Goal: Task Accomplishment & Management: Manage account settings

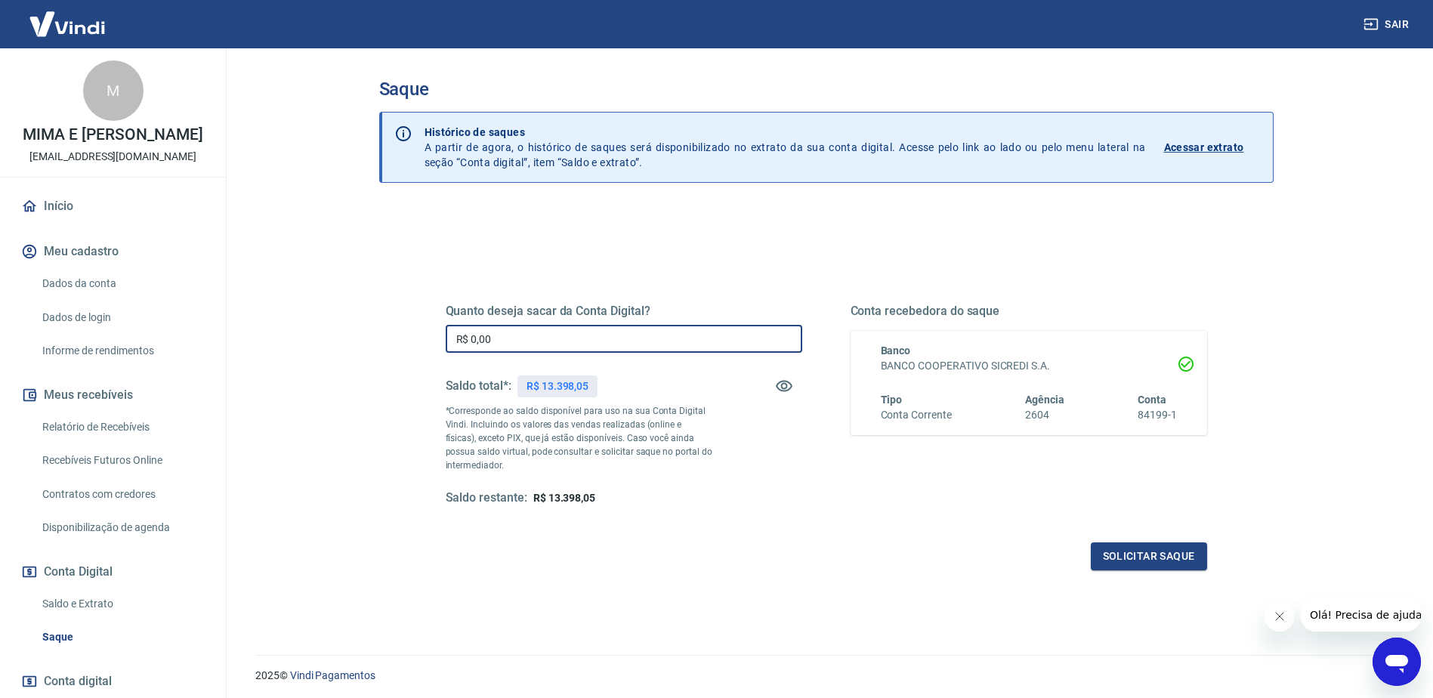
click at [556, 338] on input "R$ 0,00" at bounding box center [624, 339] width 357 height 28
type input "R$ 13.398,05"
click at [630, 560] on div "Solicitar saque" at bounding box center [826, 556] width 761 height 28
click at [1129, 551] on button "Solicitar saque" at bounding box center [1149, 556] width 116 height 28
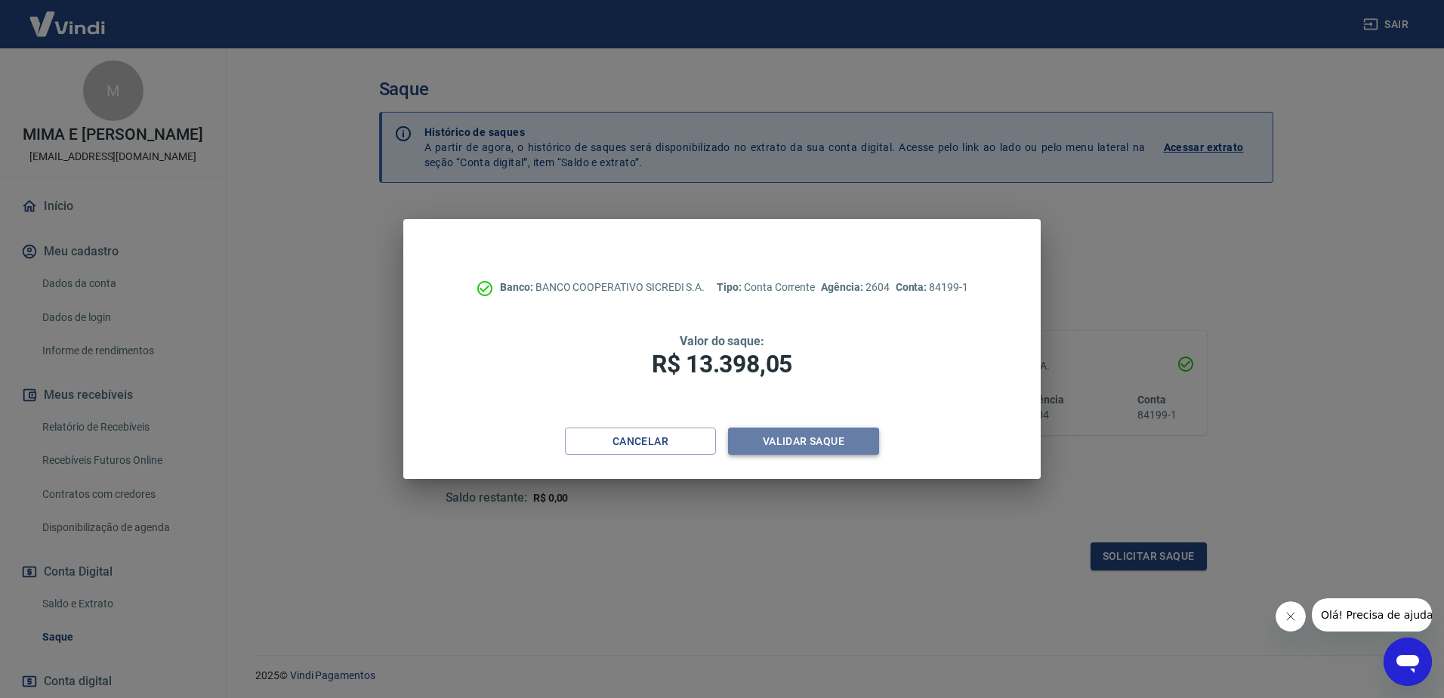
click at [803, 449] on button "Validar saque" at bounding box center [803, 442] width 151 height 28
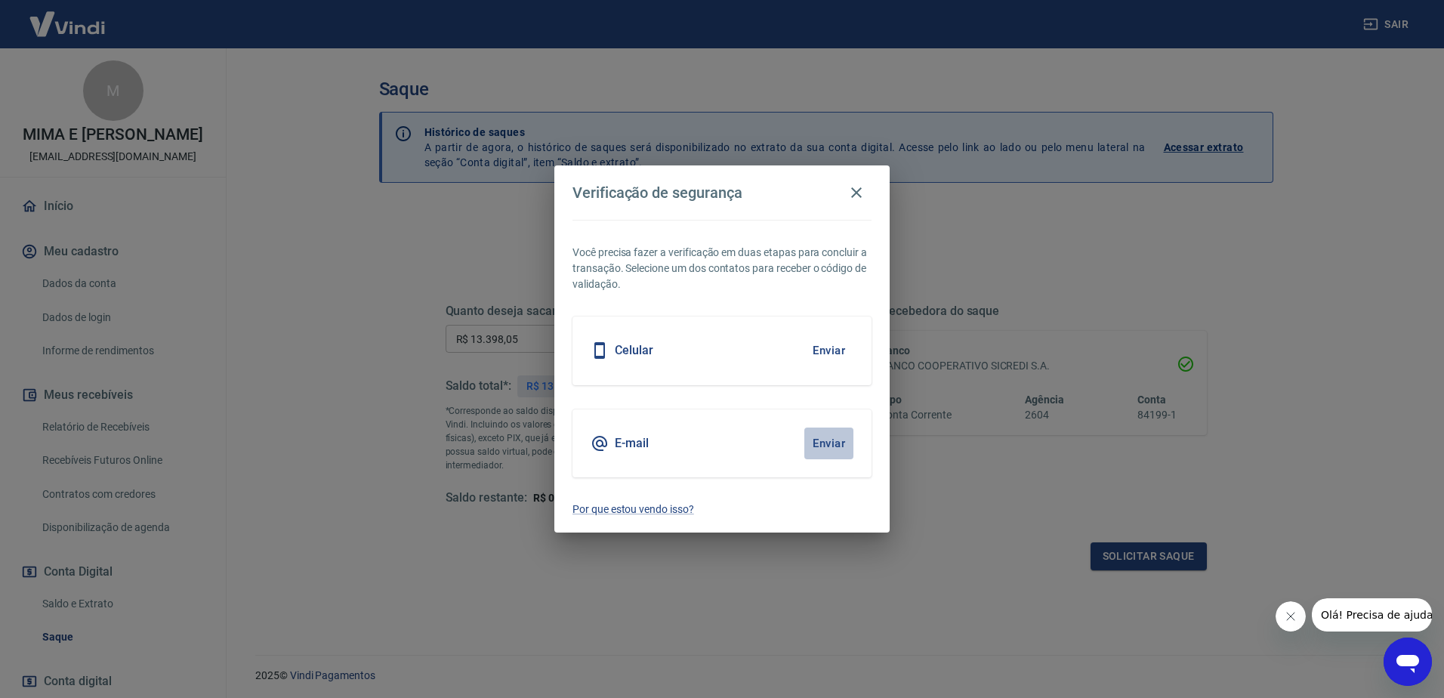
click at [821, 440] on button "Enviar" at bounding box center [828, 444] width 49 height 32
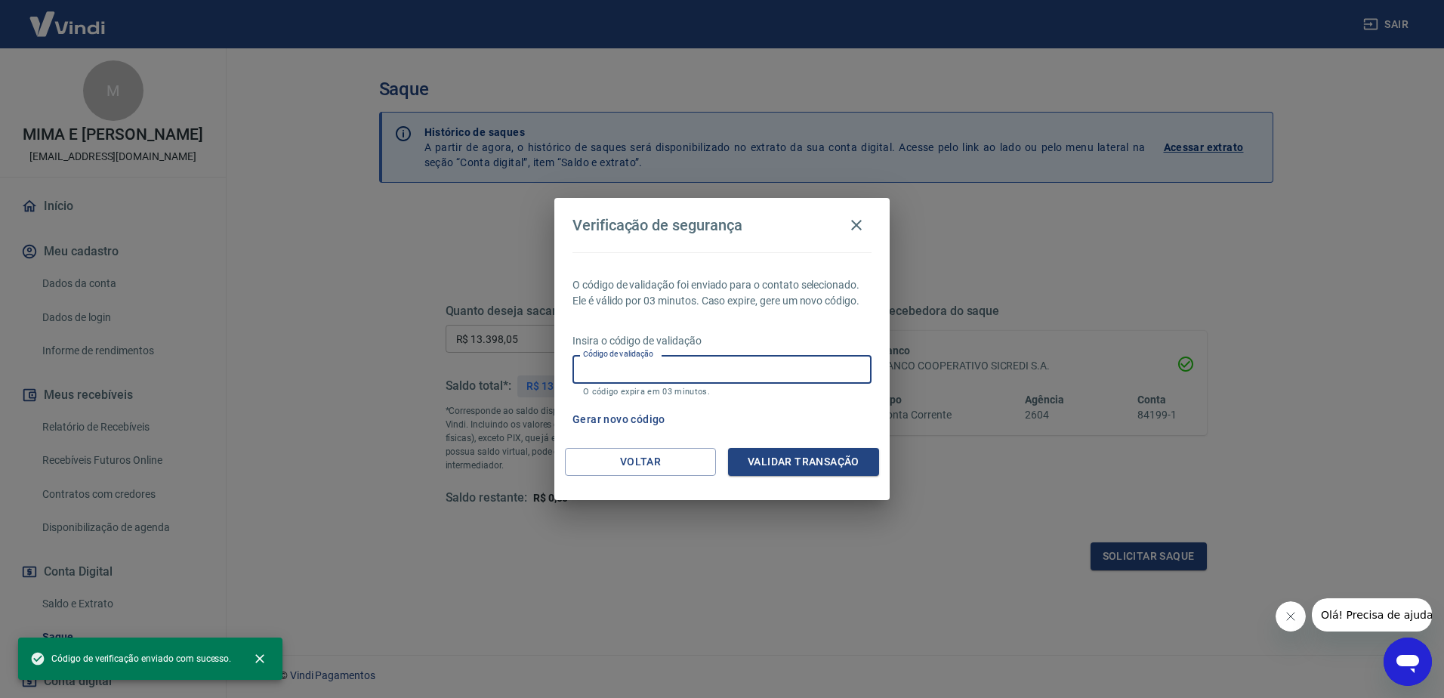
click at [804, 366] on input "Código de validação" at bounding box center [722, 369] width 299 height 28
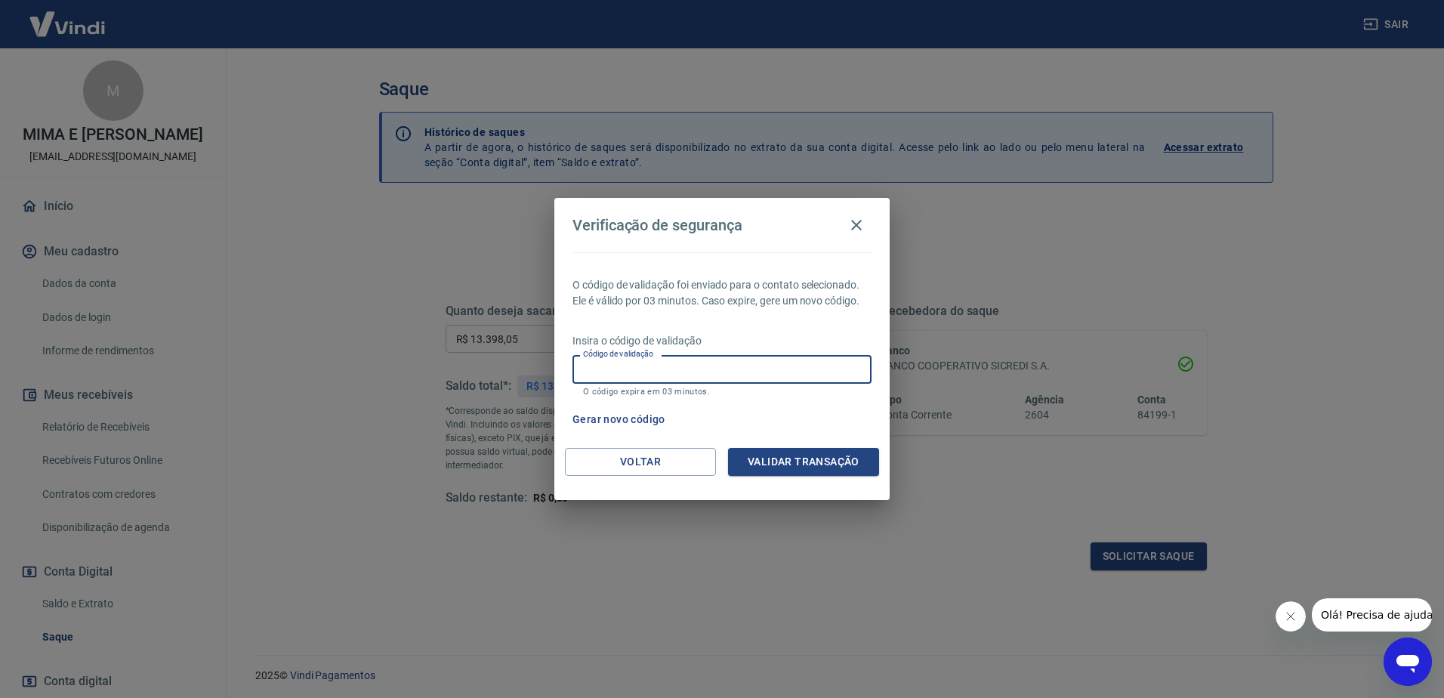
paste input "656889"
type input "656889"
click at [805, 455] on button "Validar transação" at bounding box center [803, 462] width 151 height 28
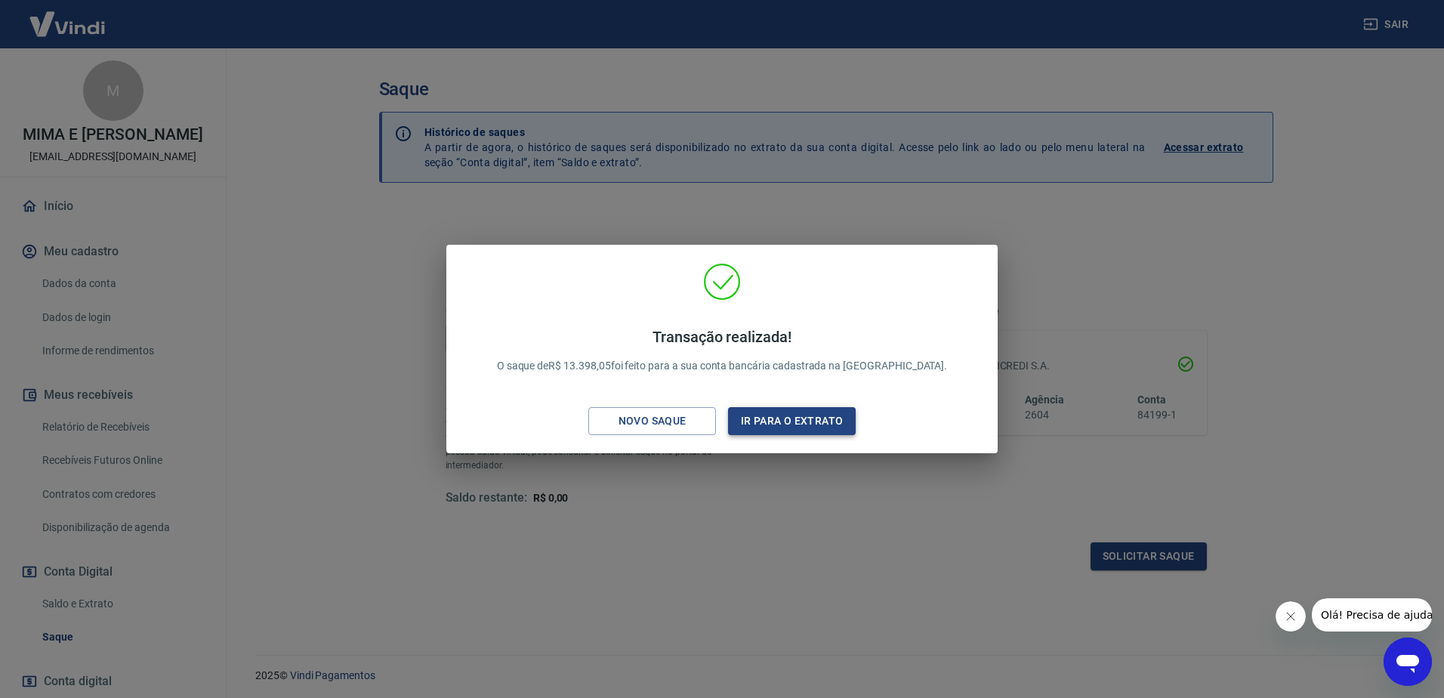
click at [834, 422] on button "Ir para o extrato" at bounding box center [792, 421] width 128 height 28
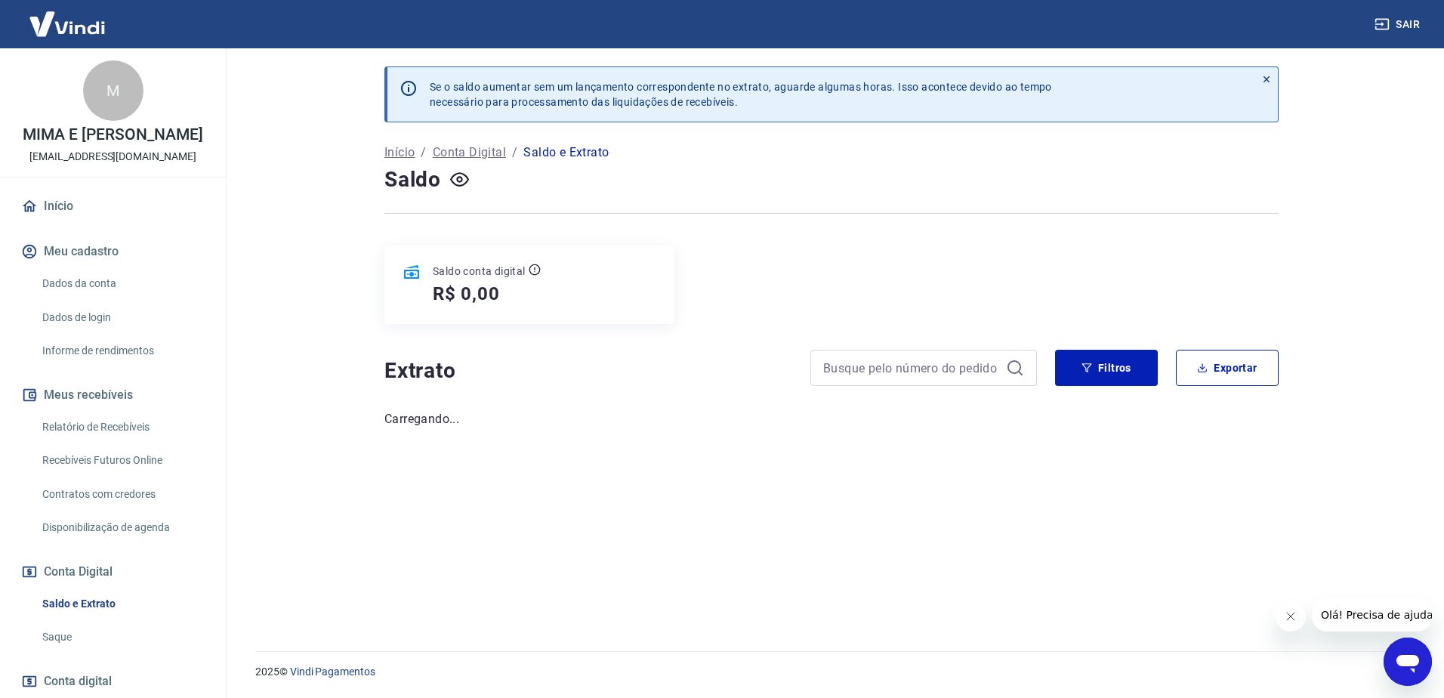
click at [73, 206] on link "Início" at bounding box center [113, 206] width 190 height 33
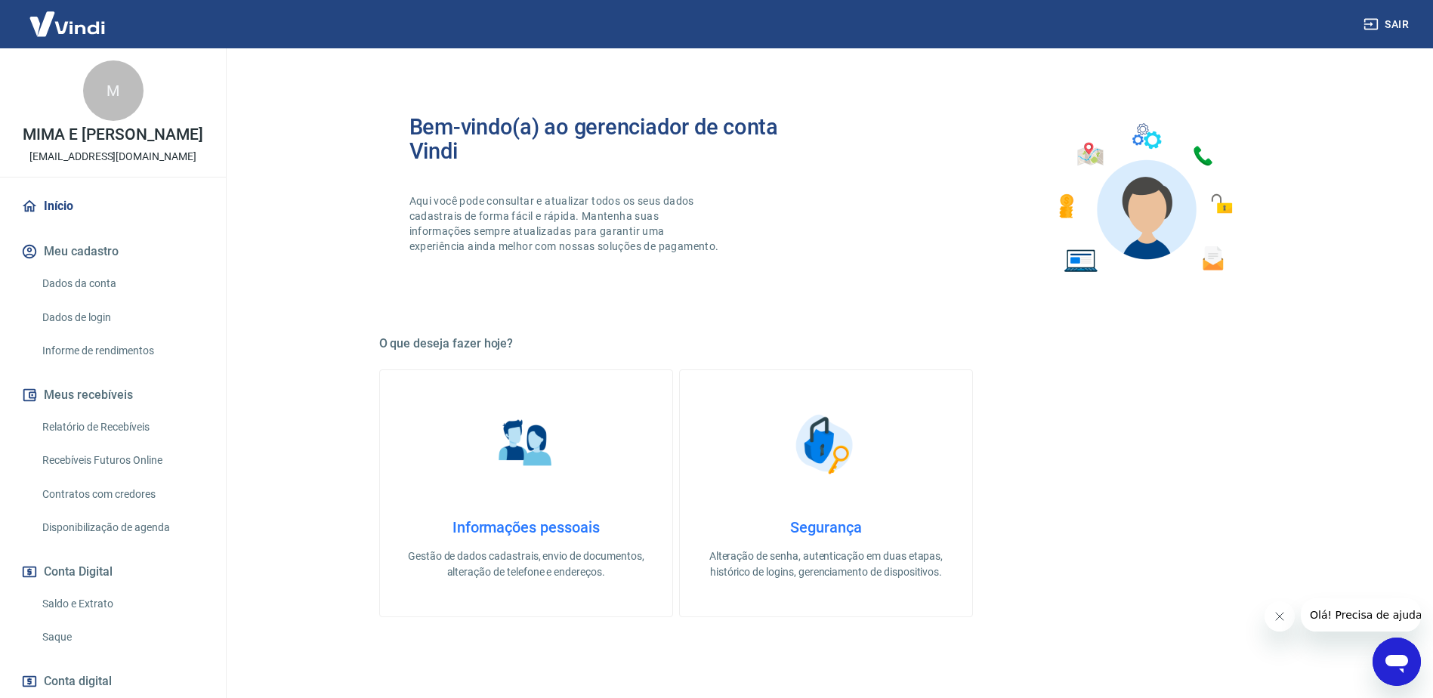
click at [53, 199] on link "Início" at bounding box center [113, 206] width 190 height 33
